Goal: Task Accomplishment & Management: Manage account settings

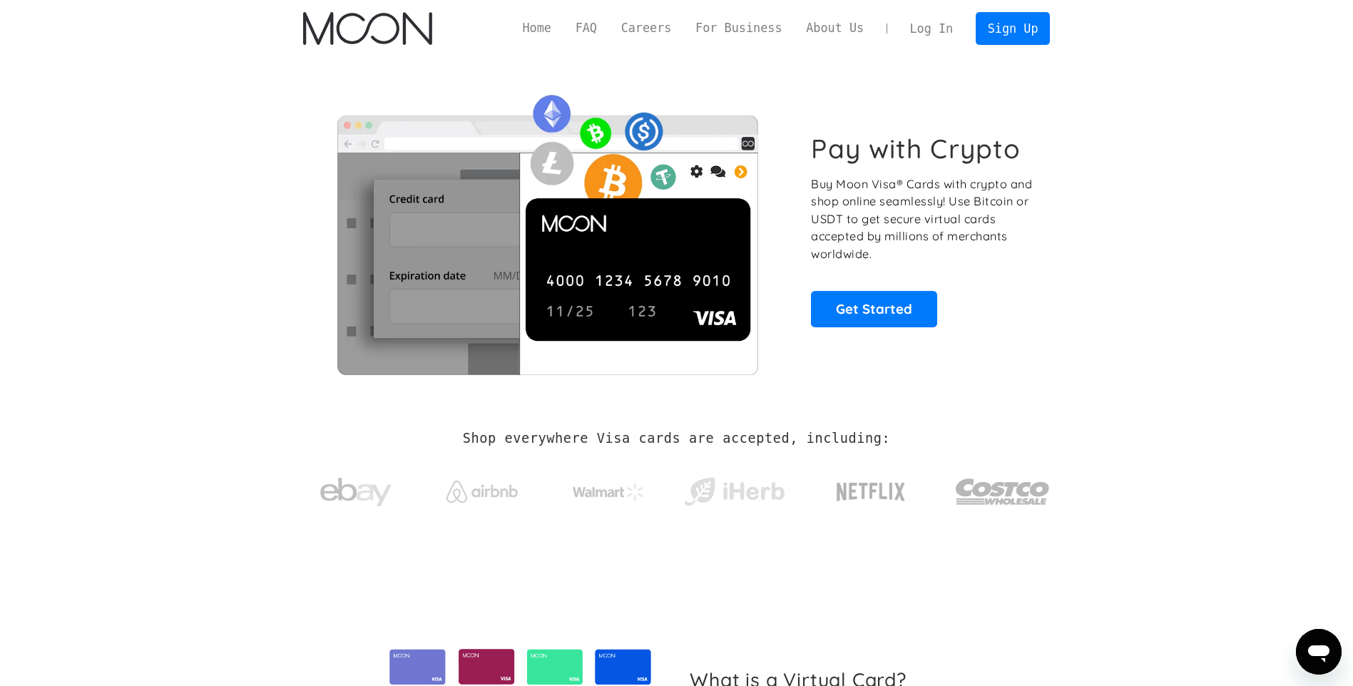
click at [942, 29] on link "Log In" at bounding box center [931, 28] width 67 height 31
